Goal: Task Accomplishment & Management: Use online tool/utility

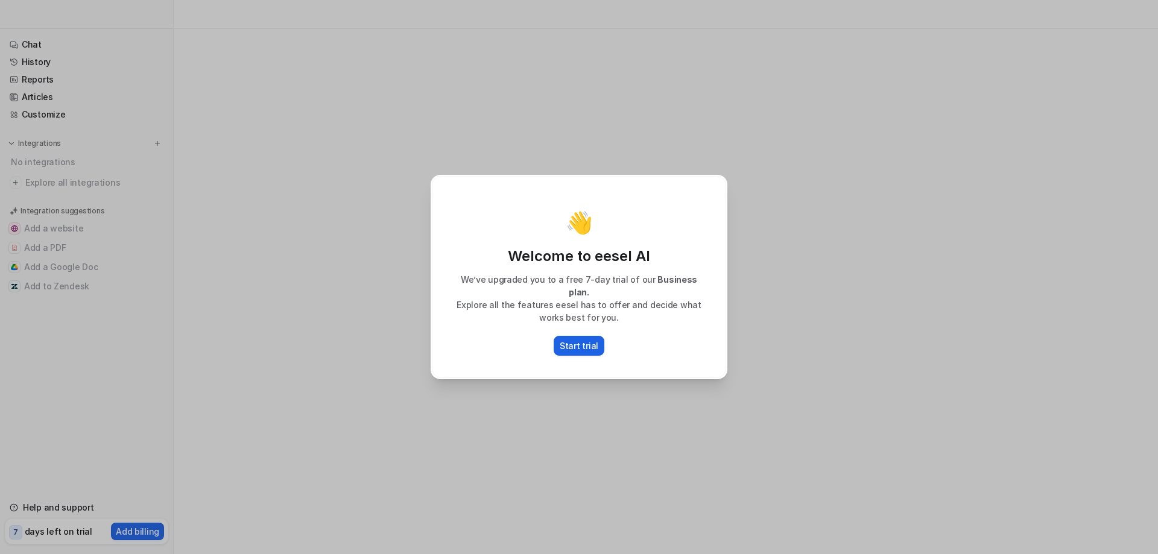
click at [585, 346] on button "Start trial" at bounding box center [579, 346] width 51 height 20
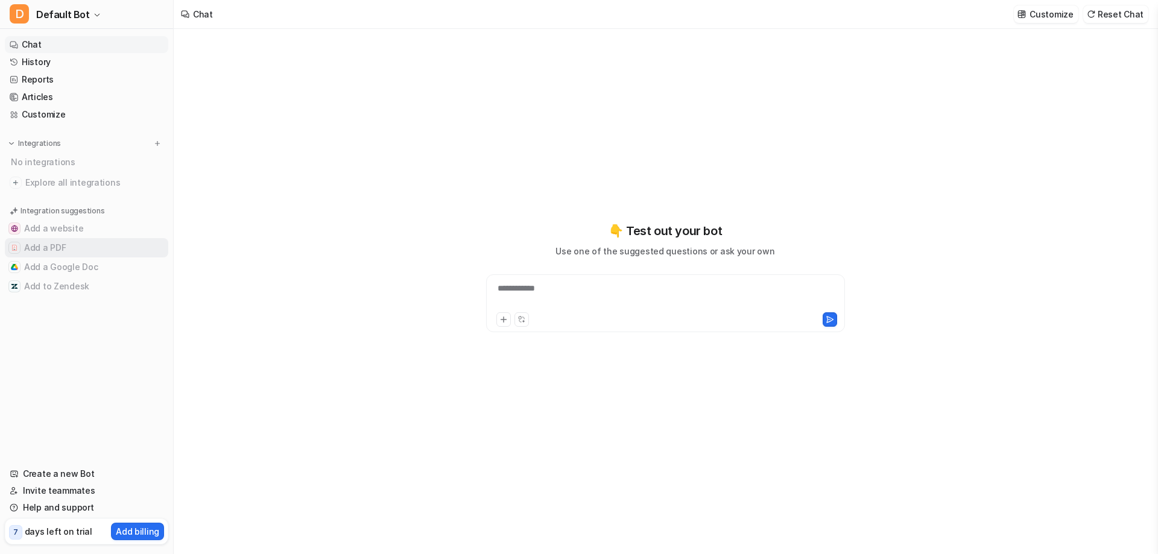
click at [84, 248] on button "Add a PDF" at bounding box center [86, 247] width 163 height 19
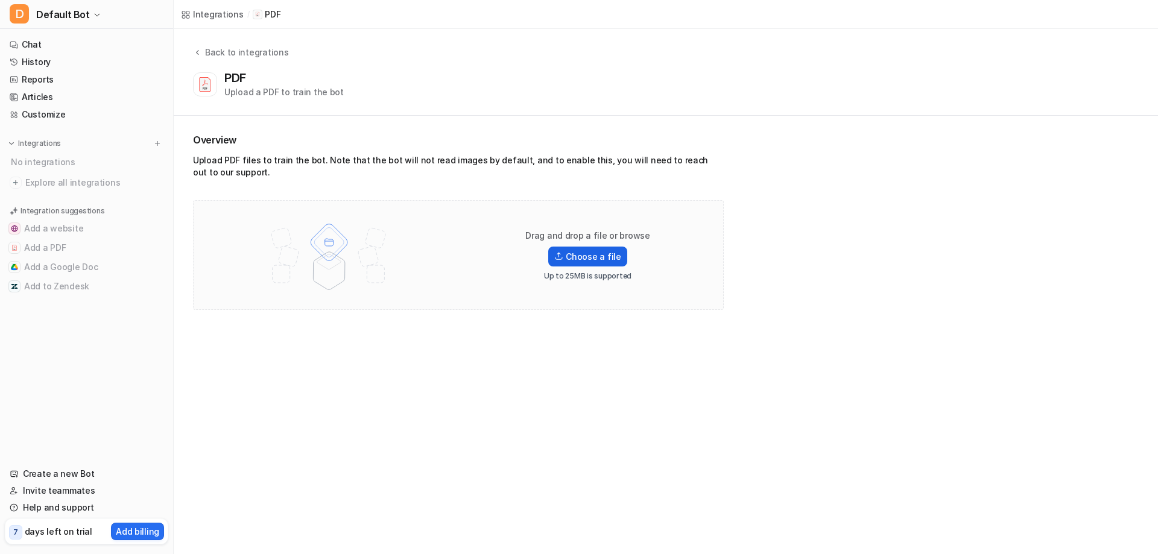
click at [581, 259] on label "Choose a file" at bounding box center [587, 257] width 78 height 20
click at [0, 0] on input "Choose a file" at bounding box center [0, 0] width 0 height 0
click at [127, 323] on nav "Chat History Reports Articles Customize Integrations No integrations Explore al…" at bounding box center [86, 188] width 173 height 314
